Goal: Task Accomplishment & Management: Manage account settings

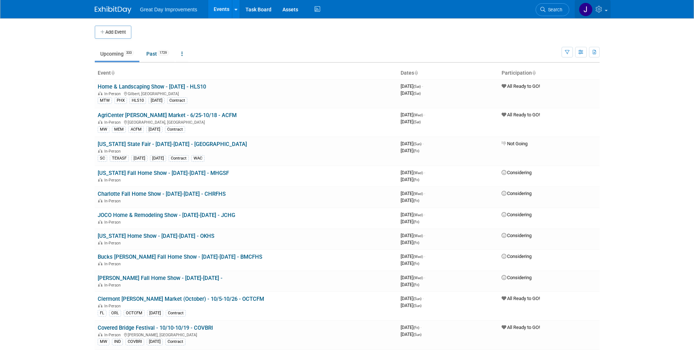
click at [603, 10] on icon at bounding box center [600, 9] width 8 height 7
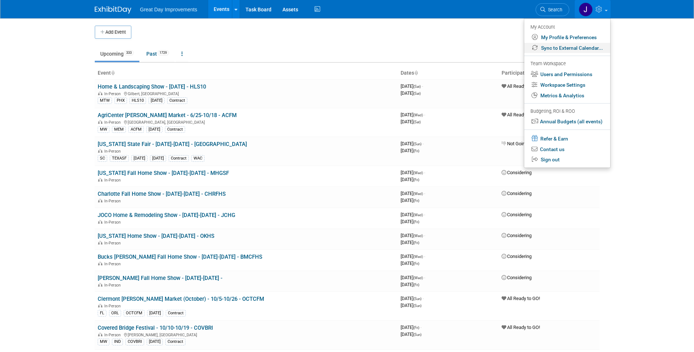
click at [575, 48] on link "Sync to External Calendar..." at bounding box center [567, 48] width 86 height 11
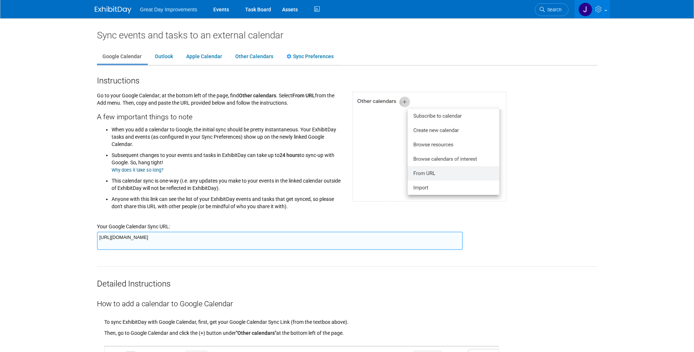
click at [334, 235] on textarea "[URL][DOMAIN_NAME]" at bounding box center [280, 241] width 366 height 18
click at [548, 8] on span "Search" at bounding box center [553, 9] width 17 height 5
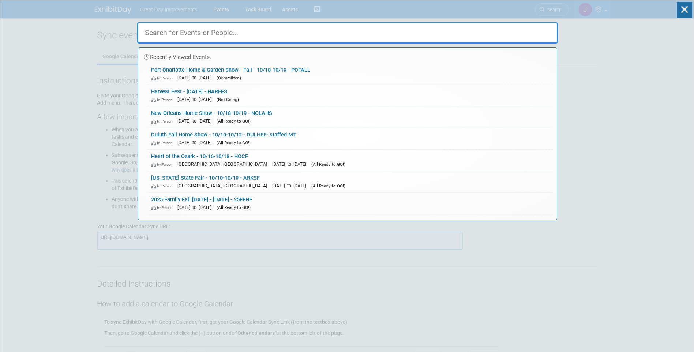
click at [231, 30] on input "text" at bounding box center [347, 32] width 421 height 21
paste input "Cape Coral Oktoberfest - 10/17-10/26 - [GEOGRAPHIC_DATA]"
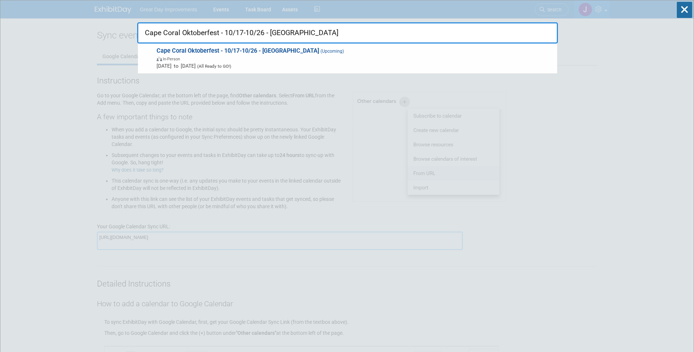
click at [361, 34] on input "Cape Coral Oktoberfest - 10/17-10/26 - [GEOGRAPHIC_DATA]" at bounding box center [347, 32] width 421 height 21
paste input "MHGSF"
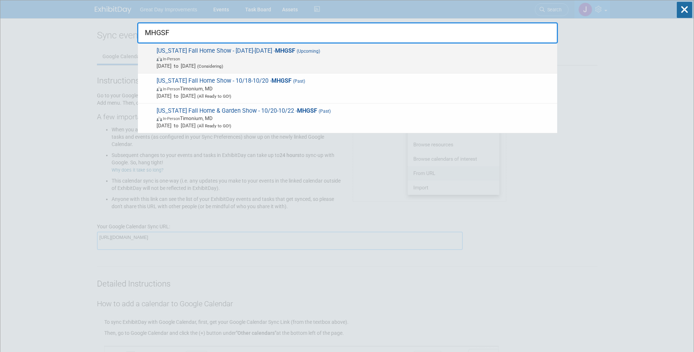
type input "MHGSF"
click at [345, 59] on span "In-Person" at bounding box center [355, 58] width 397 height 7
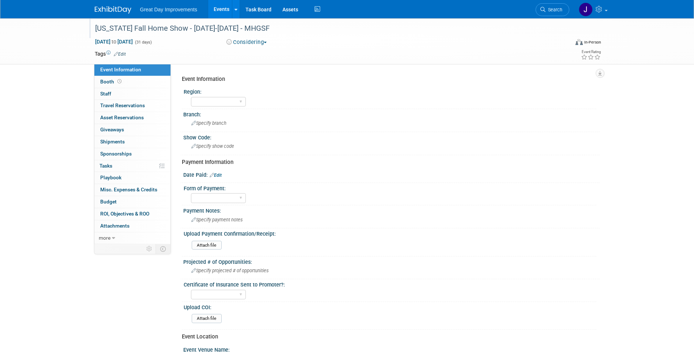
click at [110, 26] on div "[US_STATE] Fall Home Show - [DATE]-[DATE] - MHGSF" at bounding box center [326, 28] width 466 height 13
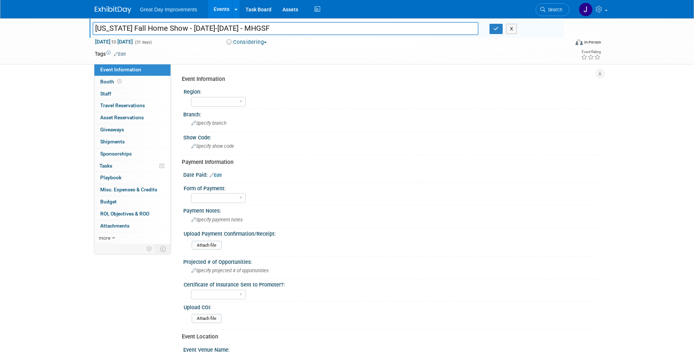
drag, startPoint x: 110, startPoint y: 26, endPoint x: 288, endPoint y: 22, distance: 177.6
click at [288, 22] on input "[US_STATE] Fall Home Show - [DATE]-[DATE] - MHGSF" at bounding box center [286, 28] width 386 height 13
click at [545, 15] on link "Search" at bounding box center [553, 9] width 34 height 13
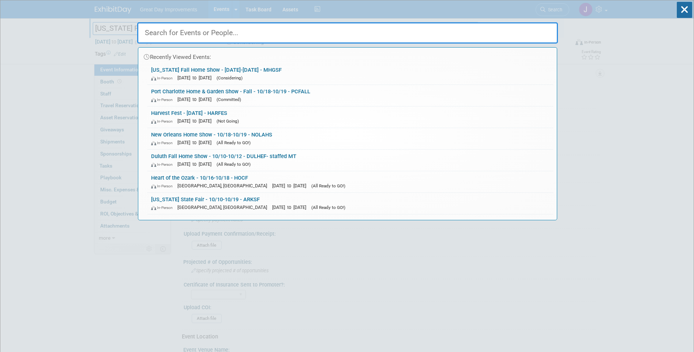
paste input "BMCFHS"
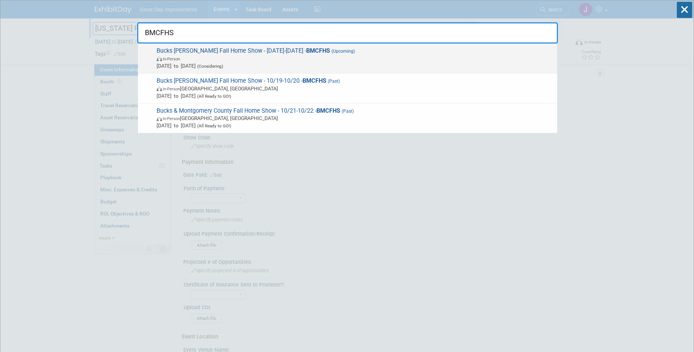
type input "BMCFHS"
click at [296, 59] on span "In-Person" at bounding box center [355, 58] width 397 height 7
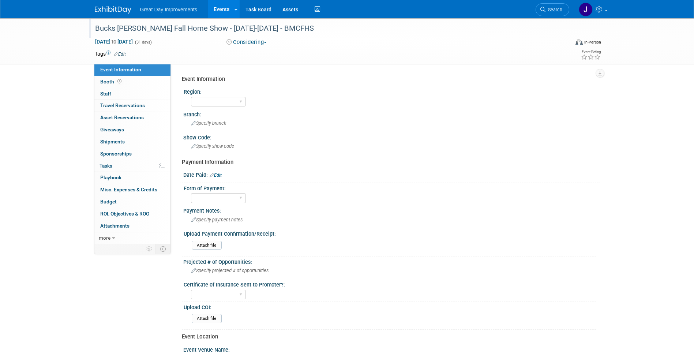
click at [108, 26] on div "Bucks Montgomery Fall Home Show - 10/01/25-10/31/25 - BMCFHS" at bounding box center [326, 28] width 466 height 13
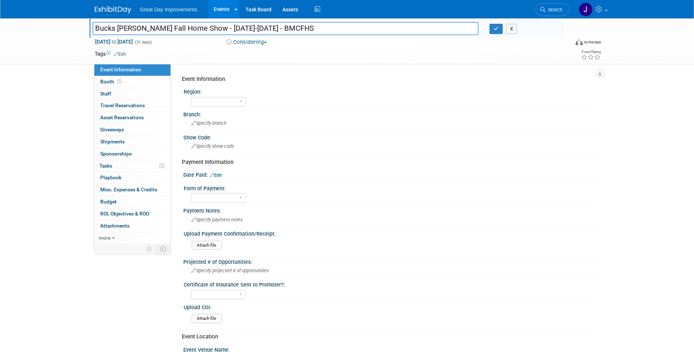
drag, startPoint x: 108, startPoint y: 26, endPoint x: 298, endPoint y: 26, distance: 190.0
click at [298, 26] on input "Bucks Montgomery Fall Home Show - 10/01/25-10/31/25 - BMCFHS" at bounding box center [286, 28] width 386 height 13
click at [553, 7] on span "Search" at bounding box center [554, 9] width 17 height 5
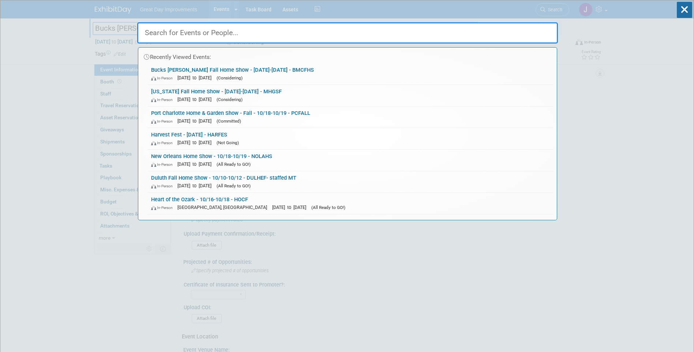
paste input "TAMFAL"
type input "TAMFAL"
